Goal: Use online tool/utility

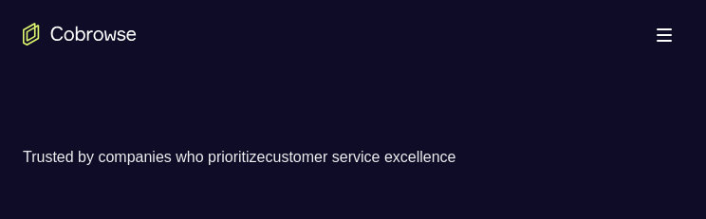
scroll to position [380, 0]
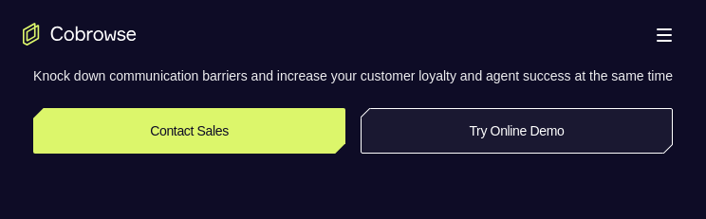
click at [538, 154] on link "Try Online Demo" at bounding box center [517, 131] width 312 height 46
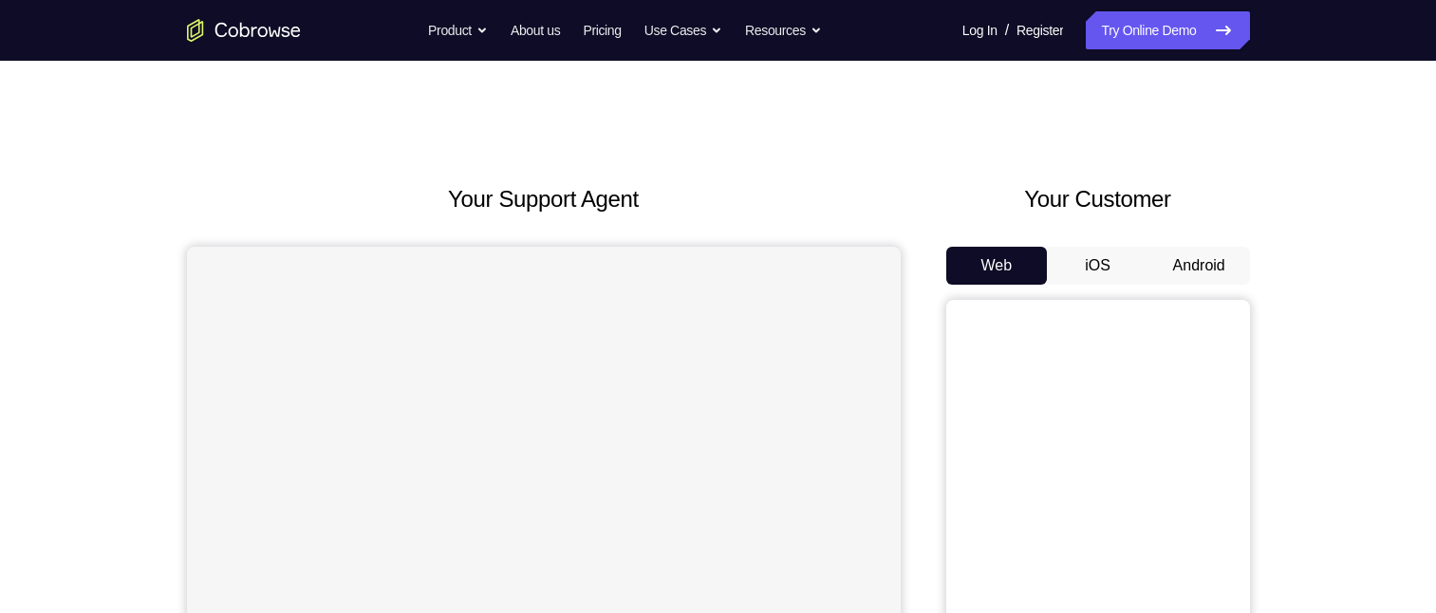
click at [705, 218] on button "Android" at bounding box center [1199, 266] width 102 height 38
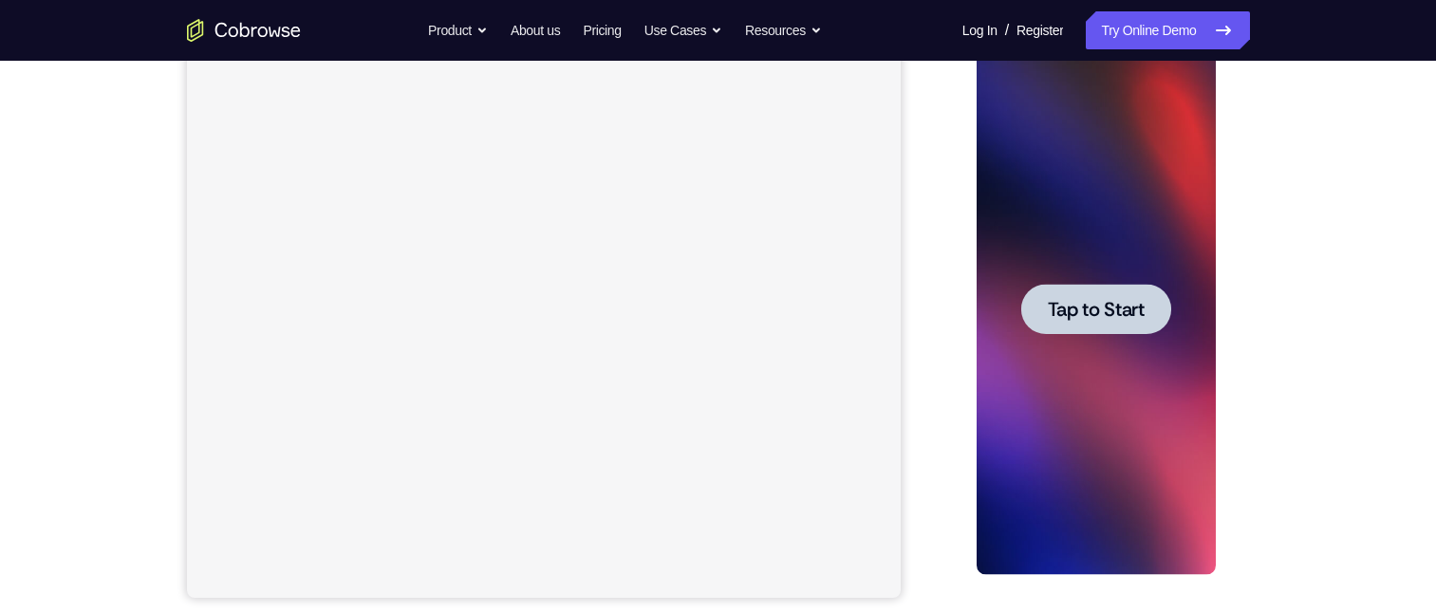
click at [705, 218] on span "Tap to Start" at bounding box center [1096, 309] width 97 height 19
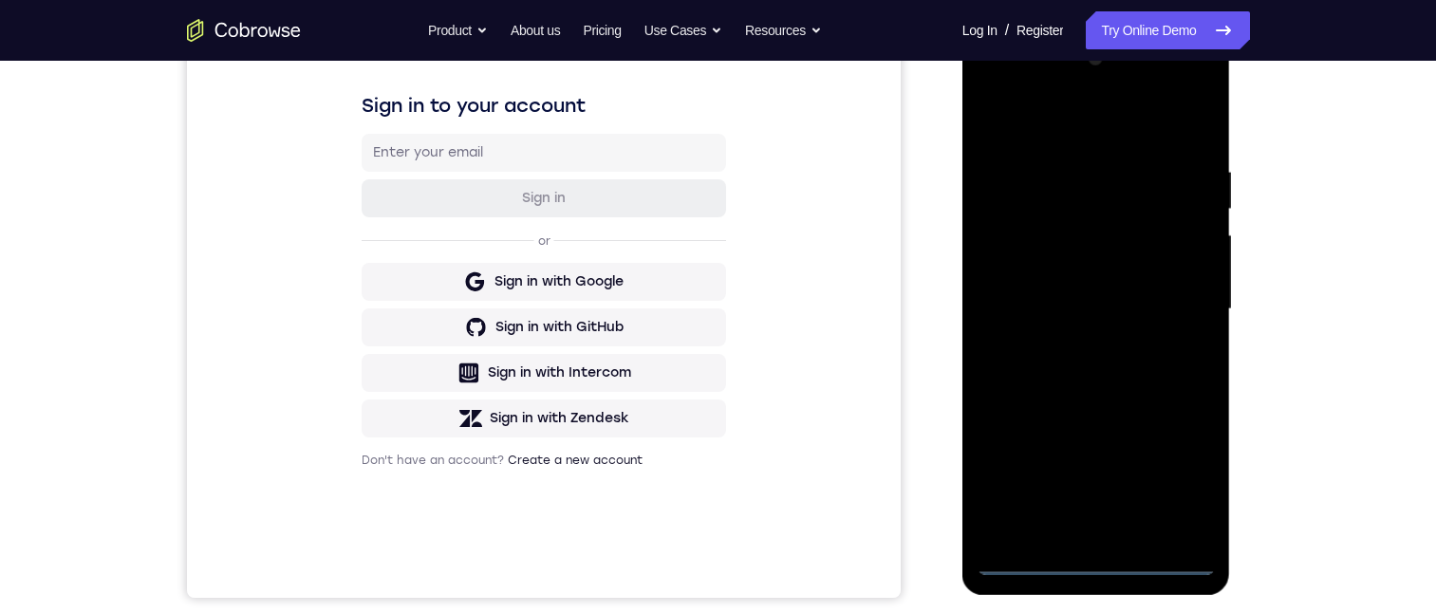
click at [705, 218] on div at bounding box center [1095, 309] width 239 height 531
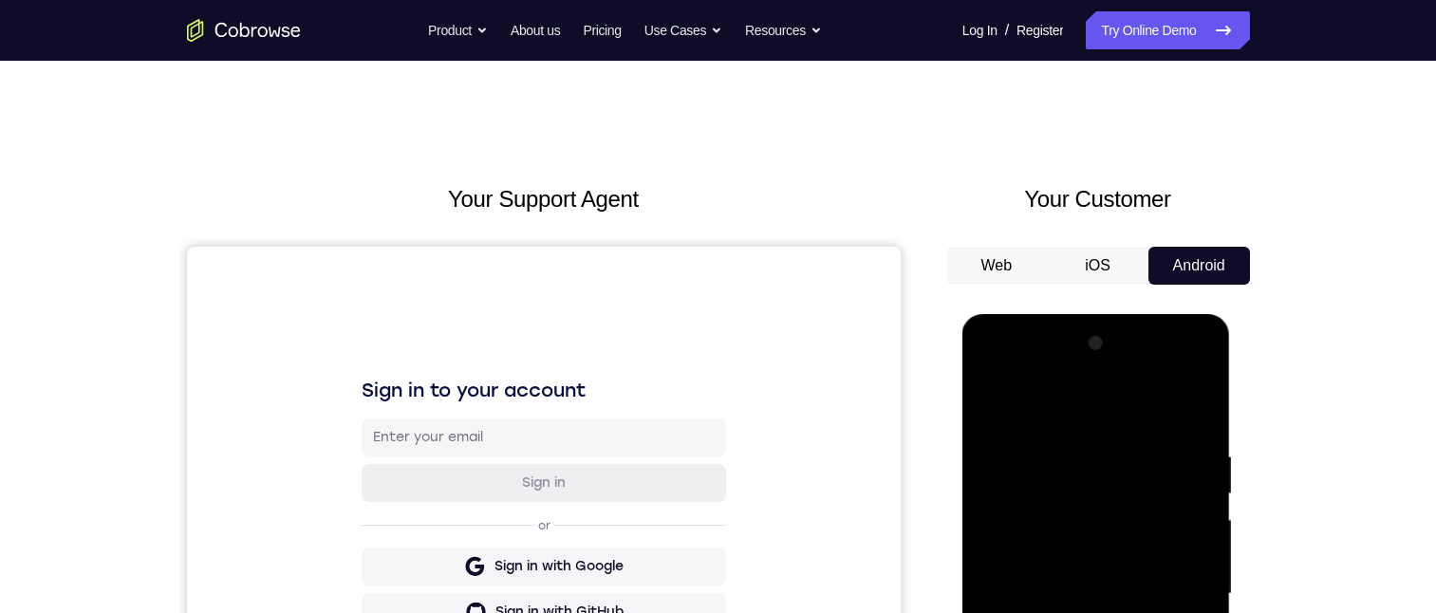
click at [705, 218] on div at bounding box center [1095, 593] width 239 height 531
drag, startPoint x: 1188, startPoint y: 585, endPoint x: 1918, endPoint y: 800, distance: 760.6
click at [705, 218] on div at bounding box center [1095, 593] width 239 height 531
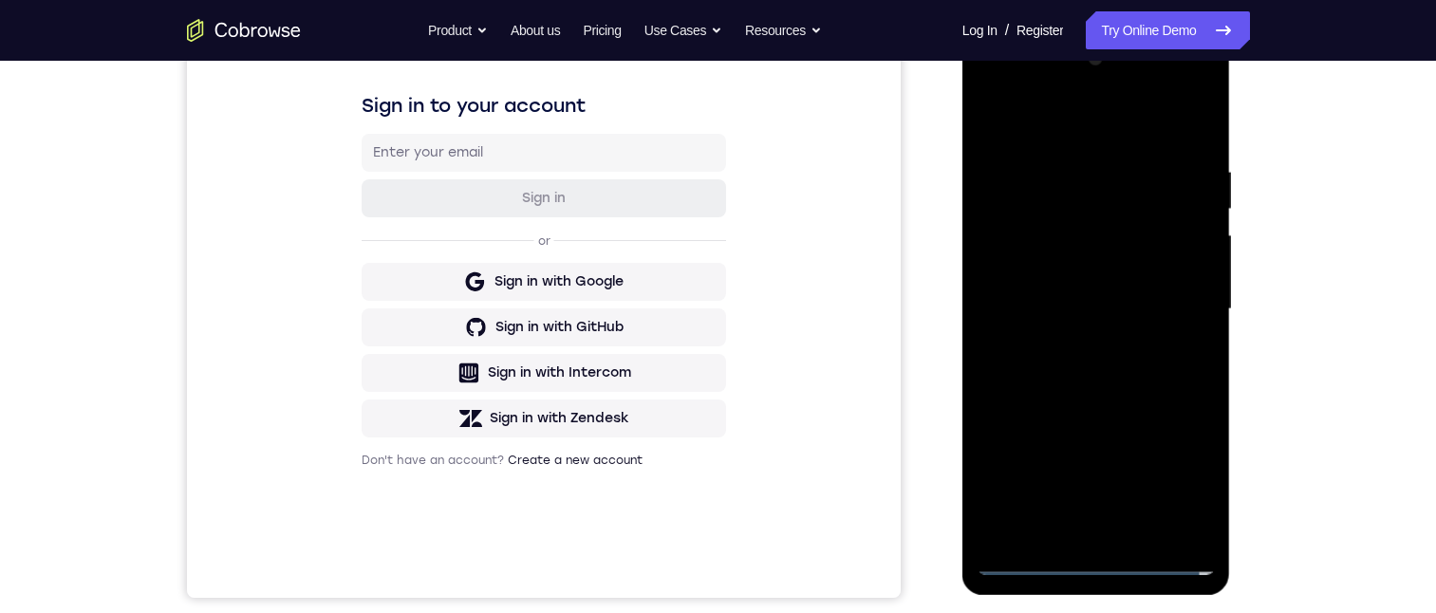
click at [705, 218] on div at bounding box center [1095, 309] width 239 height 531
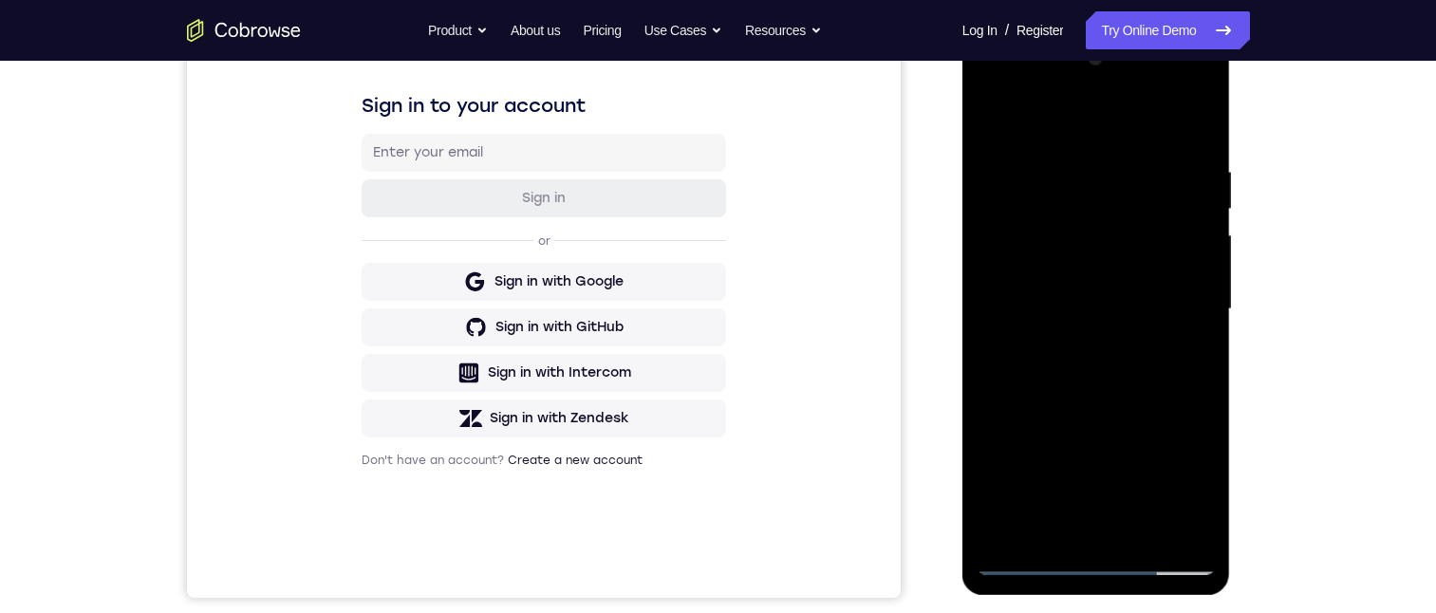
click at [705, 218] on div at bounding box center [1095, 309] width 239 height 531
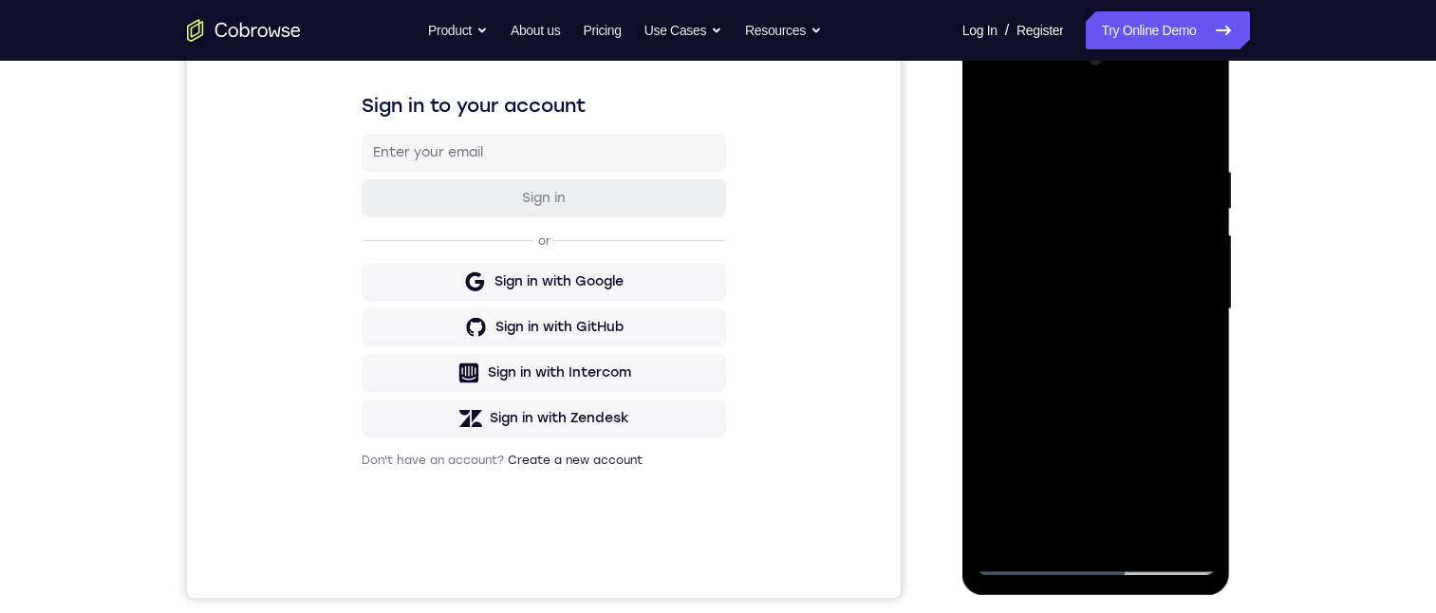
click at [705, 218] on div at bounding box center [1095, 309] width 239 height 531
click at [705, 118] on div at bounding box center [1095, 309] width 239 height 531
click at [705, 218] on div at bounding box center [1095, 309] width 239 height 531
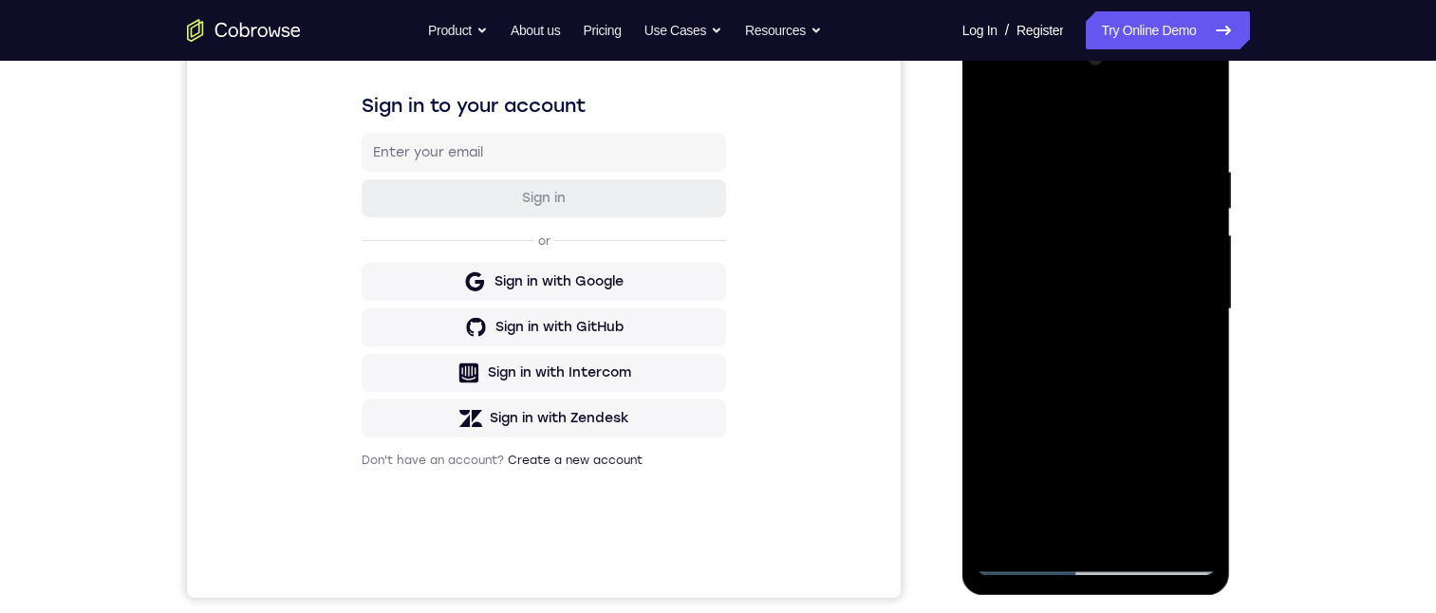
drag, startPoint x: 1002, startPoint y: 265, endPoint x: 1025, endPoint y: 191, distance: 77.4
click at [705, 218] on div at bounding box center [1095, 309] width 239 height 531
click at [705, 121] on div at bounding box center [1095, 309] width 239 height 531
click at [705, 218] on div at bounding box center [1095, 309] width 239 height 531
click at [705, 109] on div at bounding box center [1095, 309] width 239 height 531
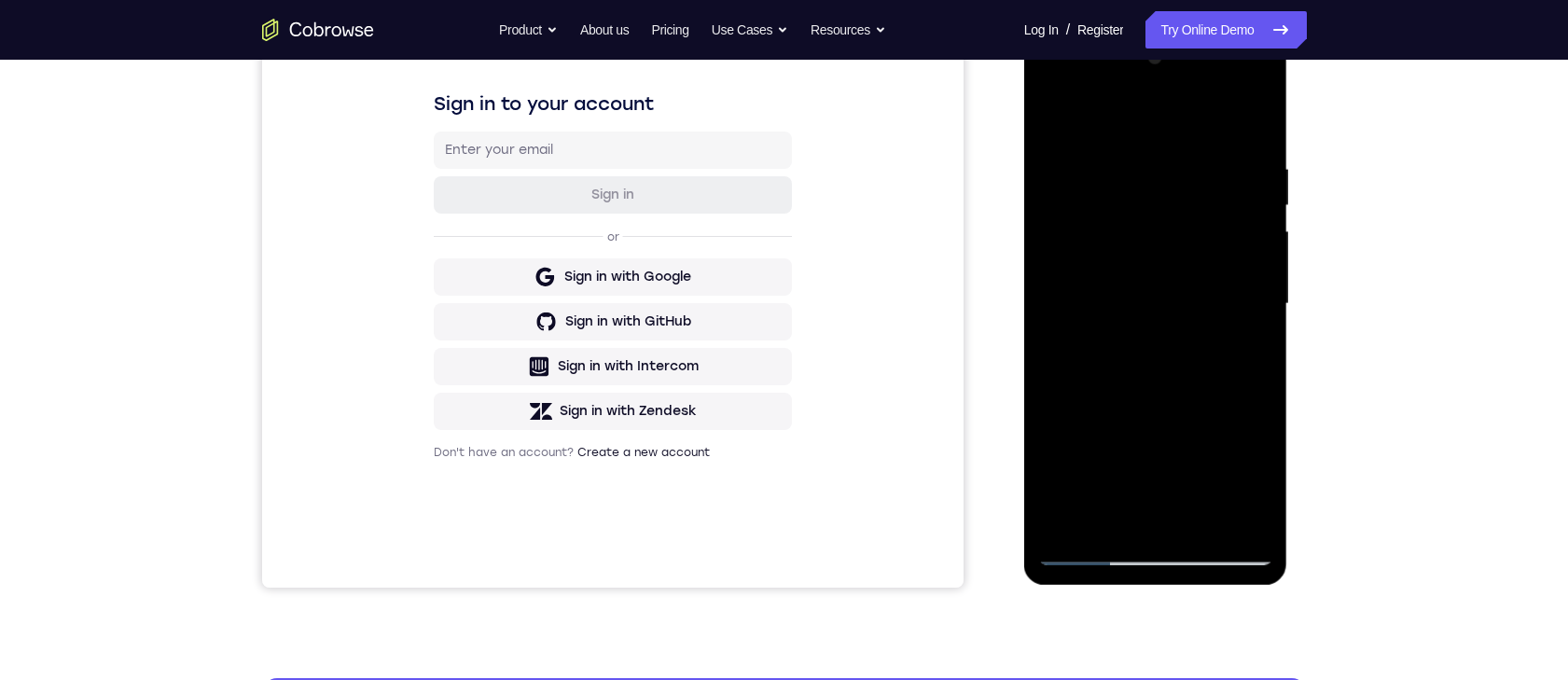
click at [693, 146] on div at bounding box center [1155, 304] width 235 height 522
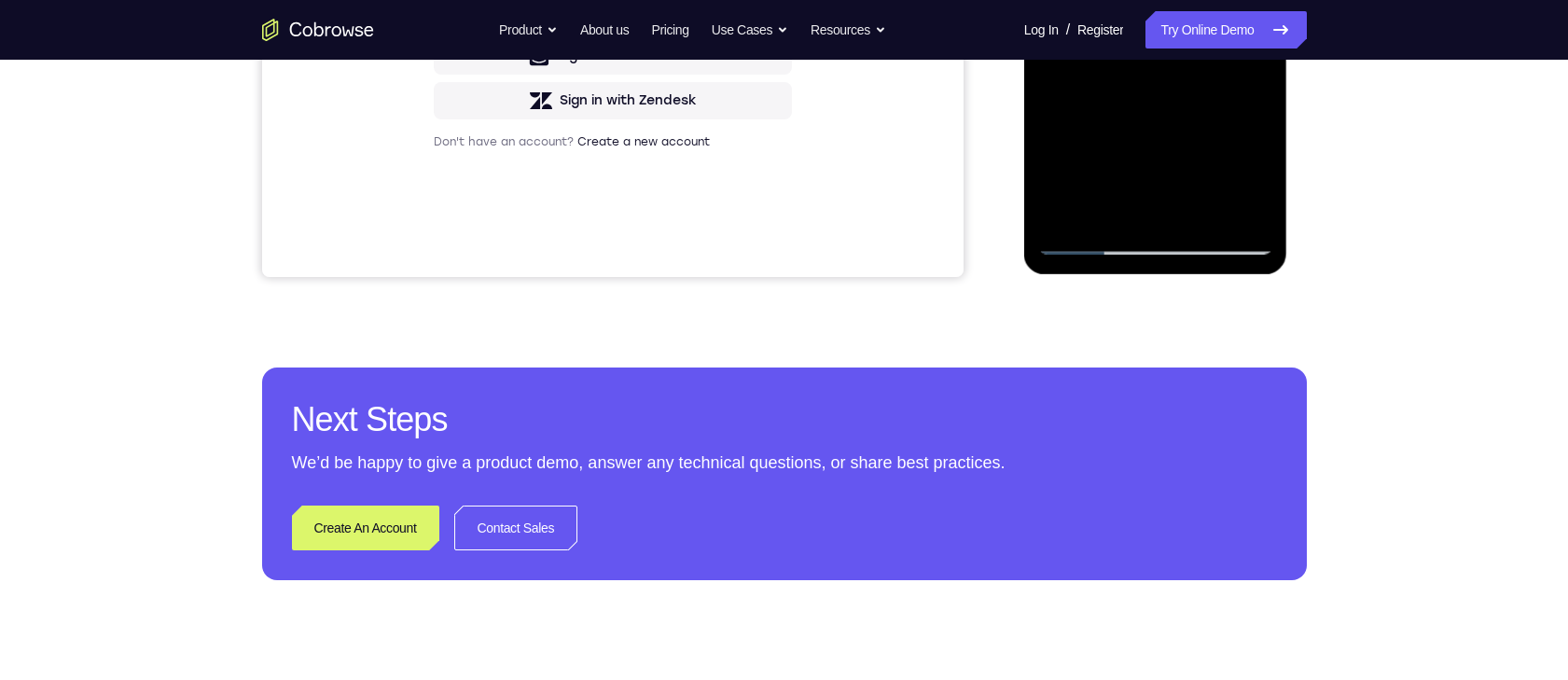
drag, startPoint x: 1261, startPoint y: 82, endPoint x: 1170, endPoint y: 136, distance: 105.8
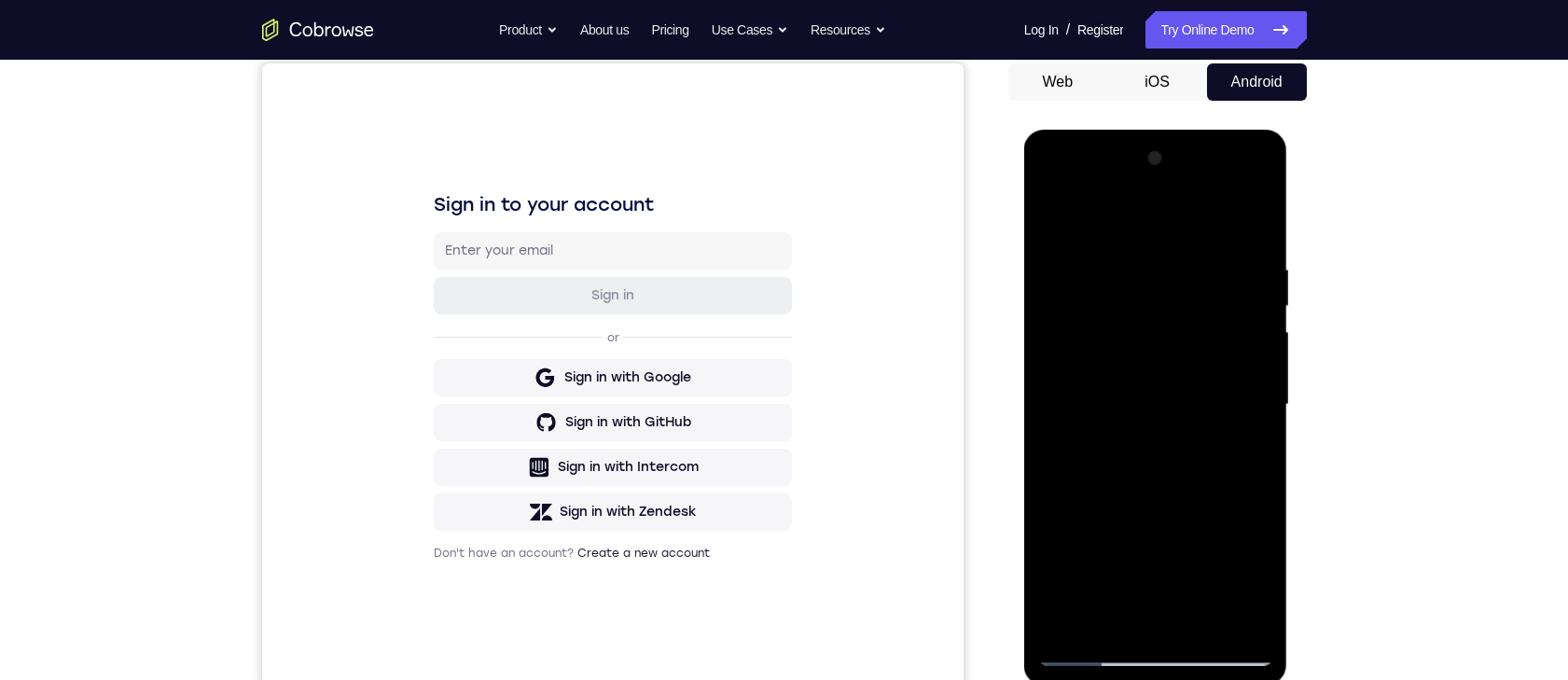
scroll to position [176, 0]
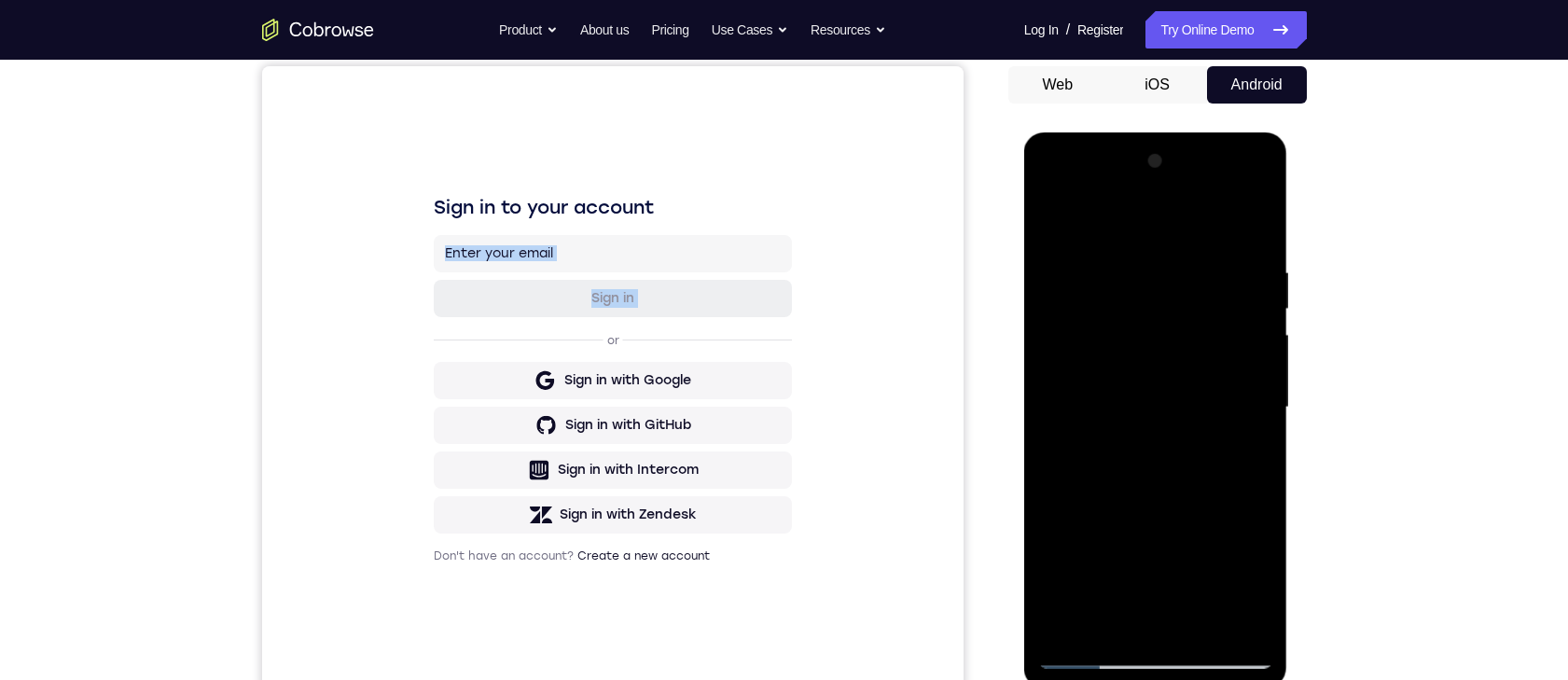
click at [693, 214] on html "Sign in to your account Sign in or Sign in with Google Sign in with GitHub Sign…" at bounding box center [612, 378] width 702 height 625
click at [693, 214] on div at bounding box center [1155, 407] width 235 height 522
click at [693, 210] on div at bounding box center [1155, 407] width 235 height 522
click at [693, 214] on div at bounding box center [1155, 407] width 235 height 522
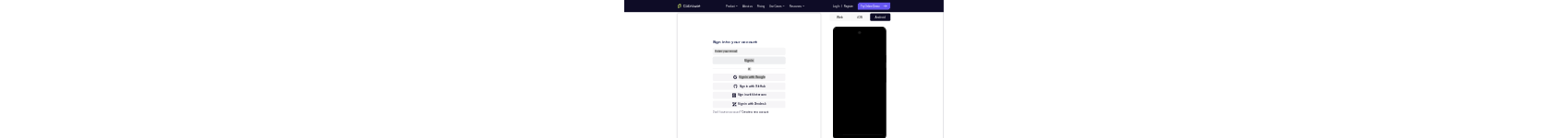
scroll to position [0, 0]
